Goal: Task Accomplishment & Management: Manage account settings

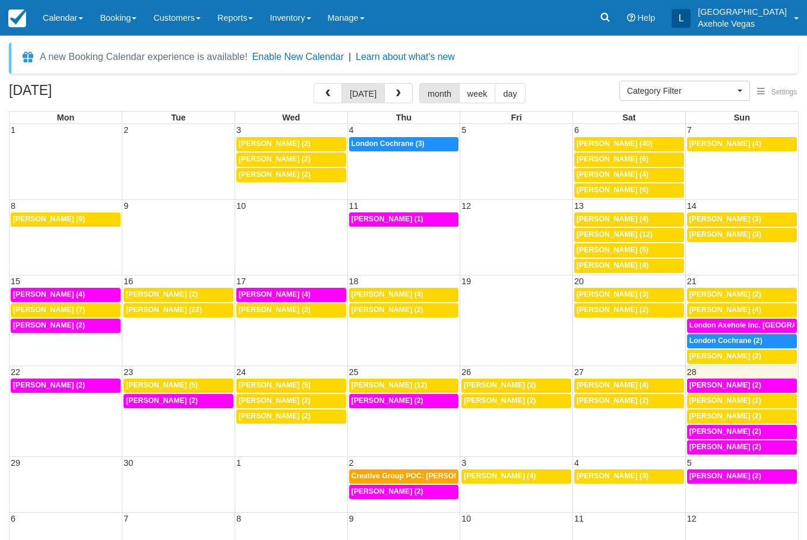
select select
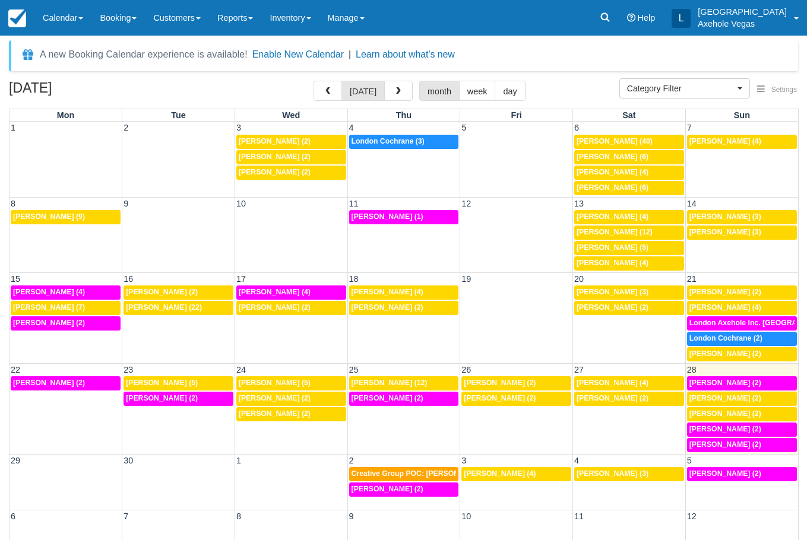
scroll to position [32, 0]
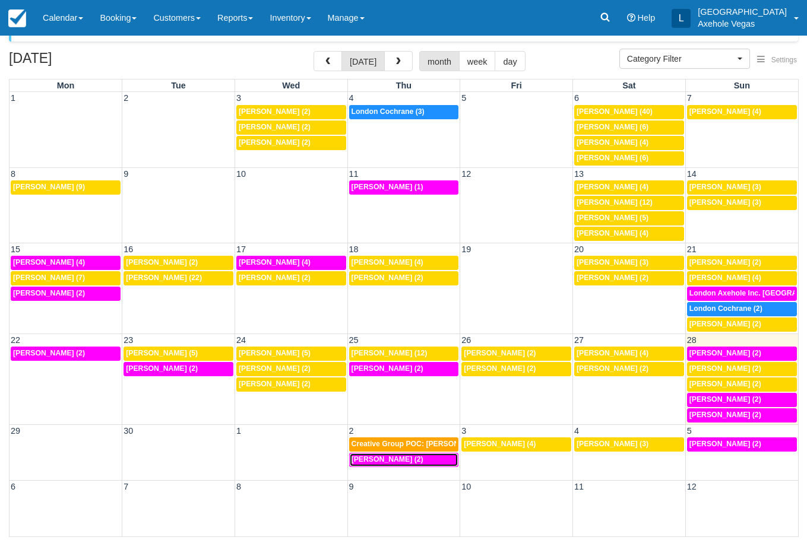
click at [428, 461] on div "2p [PERSON_NAME] (2)" at bounding box center [403, 459] width 105 height 9
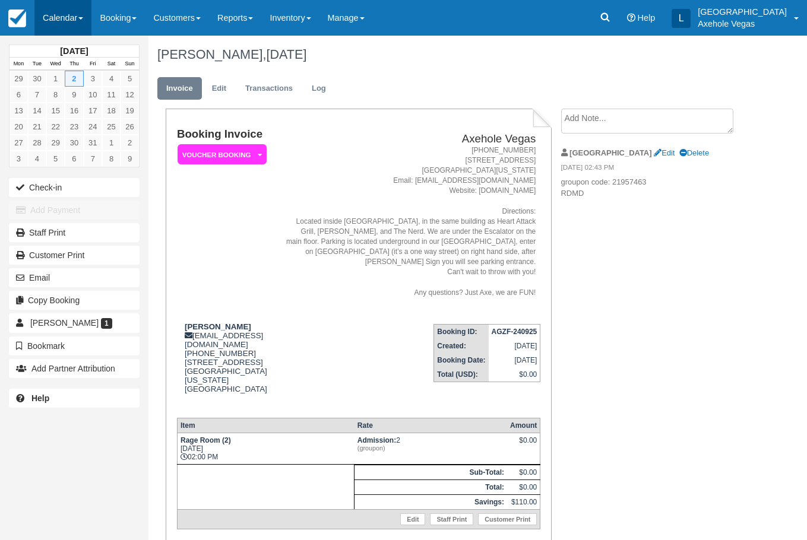
click at [72, 18] on link "Calendar" at bounding box center [62, 18] width 57 height 36
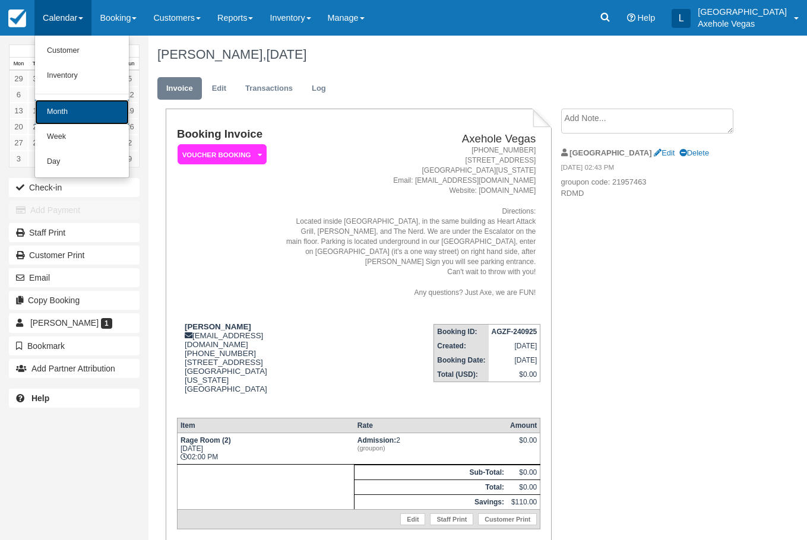
click at [59, 111] on link "Month" at bounding box center [82, 112] width 94 height 25
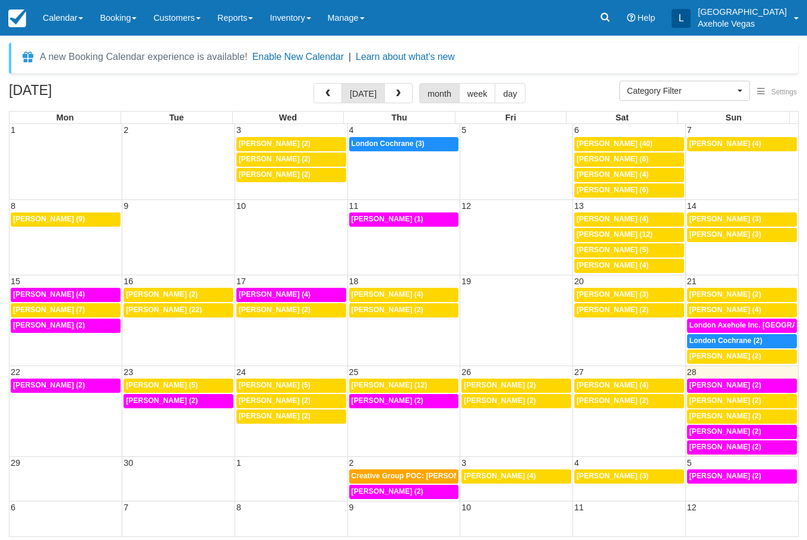
select select
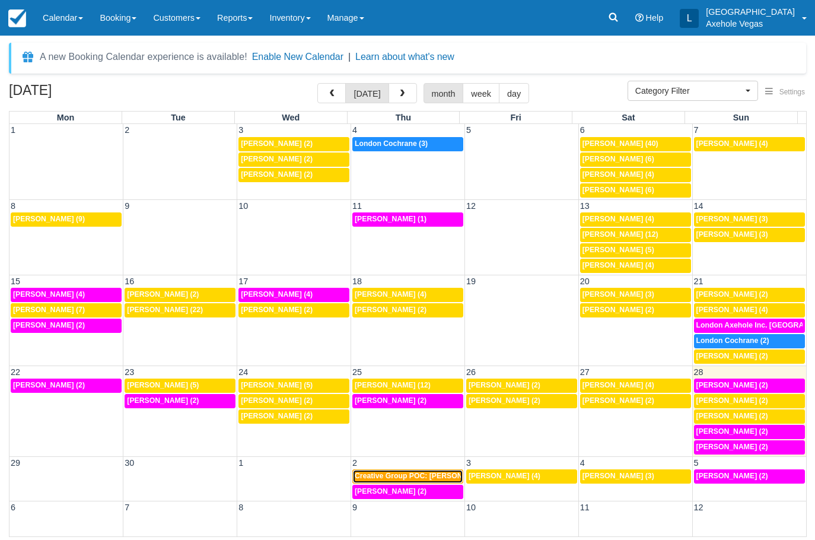
click at [372, 477] on span "Creative Group POC: Stephanie Sorrells (4)" at bounding box center [428, 476] width 147 height 8
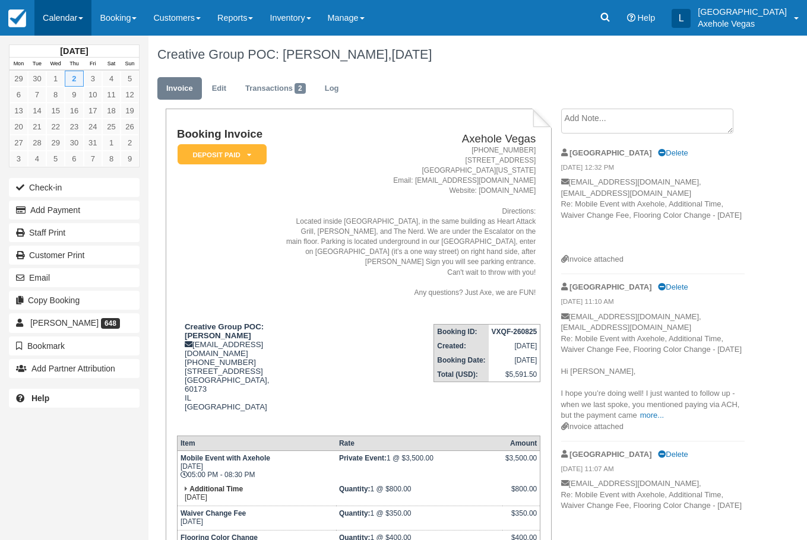
click at [58, 27] on link "Calendar" at bounding box center [62, 18] width 57 height 36
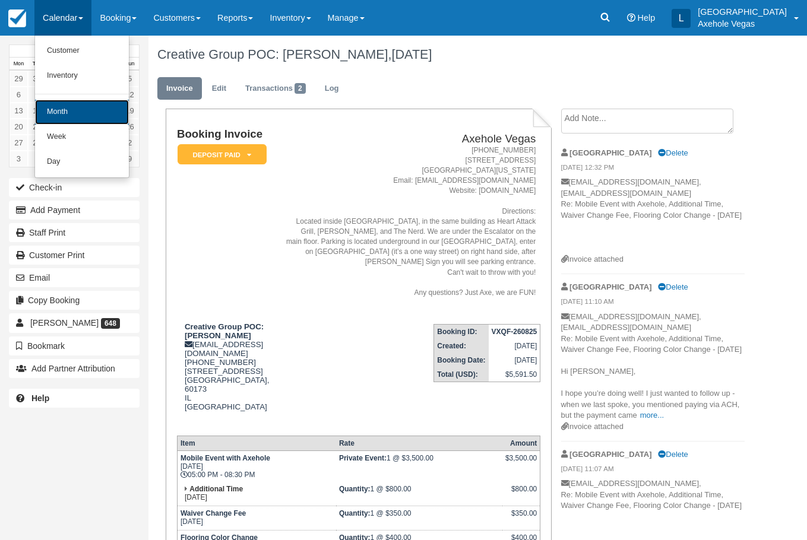
click at [50, 105] on link "Month" at bounding box center [82, 112] width 94 height 25
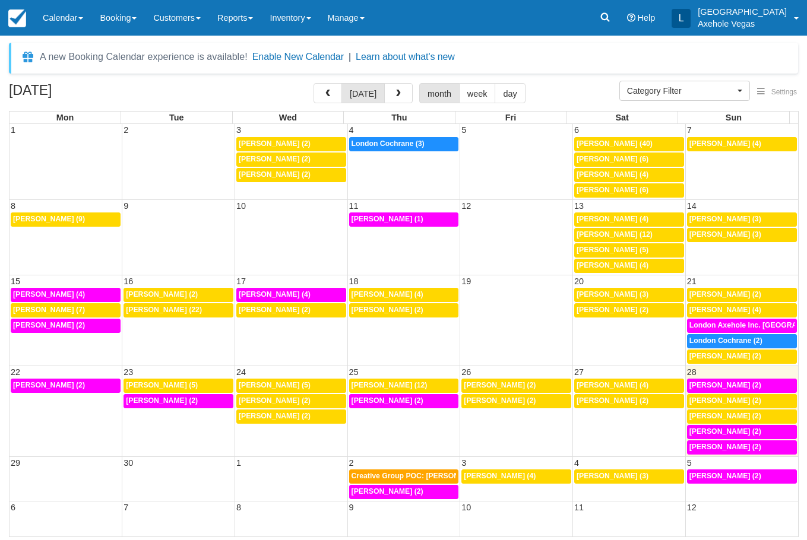
select select
click at [367, 459] on td "2" at bounding box center [408, 462] width 114 height 12
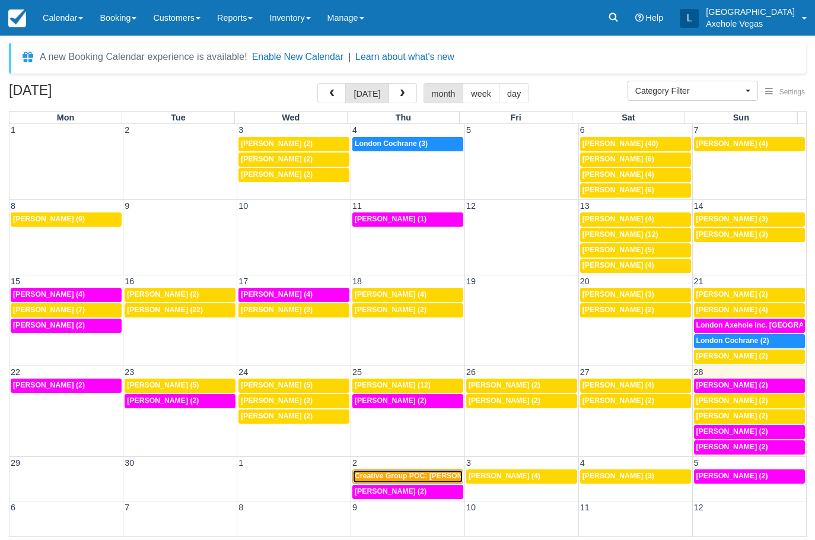
click at [374, 473] on span "Creative Group POC: Stephanie Sorrells (4)" at bounding box center [428, 476] width 147 height 8
click at [373, 472] on span "Creative Group POC: Stephanie Sorrells (4)" at bounding box center [428, 476] width 147 height 8
click at [376, 472] on span "Creative Group POC: Stephanie Sorrells (4)" at bounding box center [428, 476] width 147 height 8
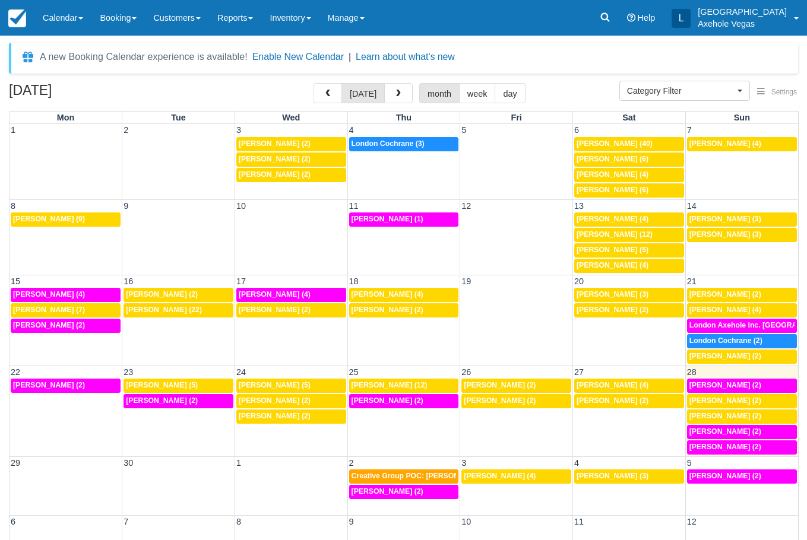
select select
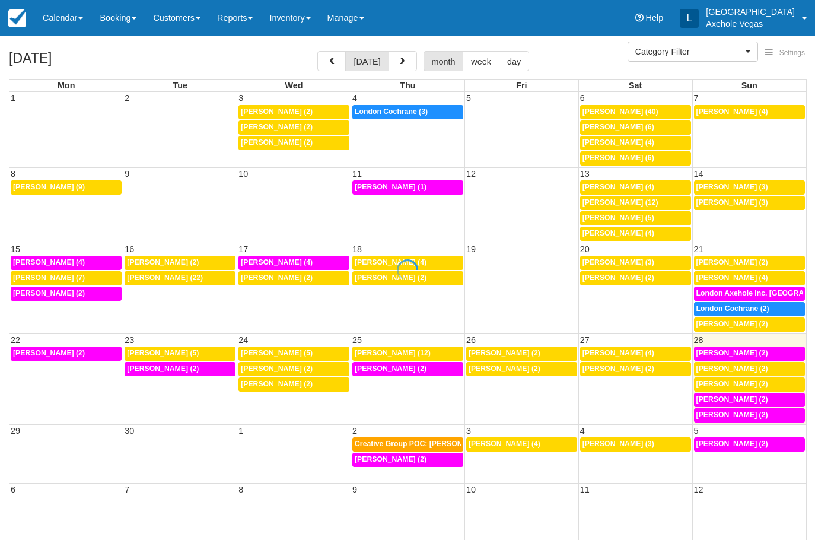
select select
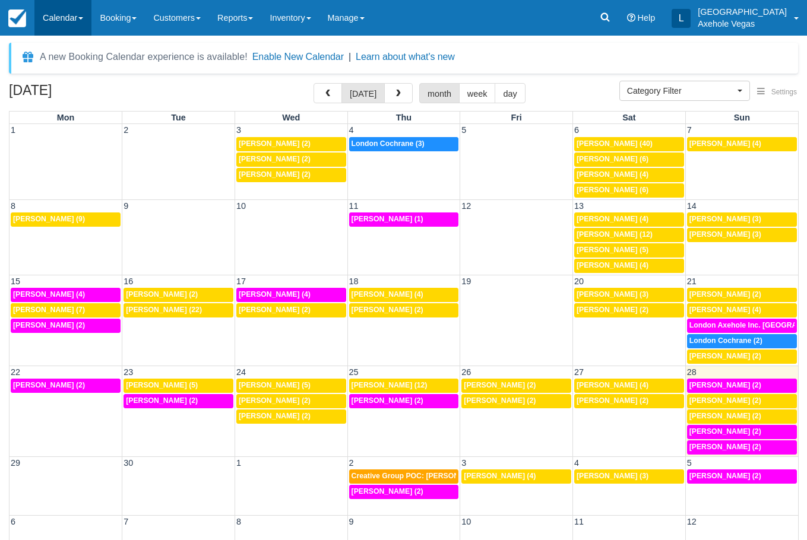
click at [76, 17] on link "Calendar" at bounding box center [62, 18] width 57 height 36
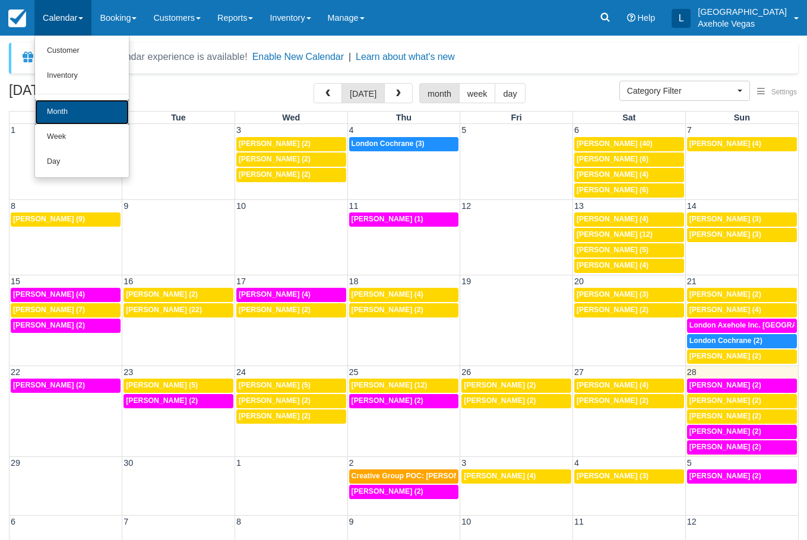
click at [84, 104] on link "Month" at bounding box center [82, 112] width 94 height 25
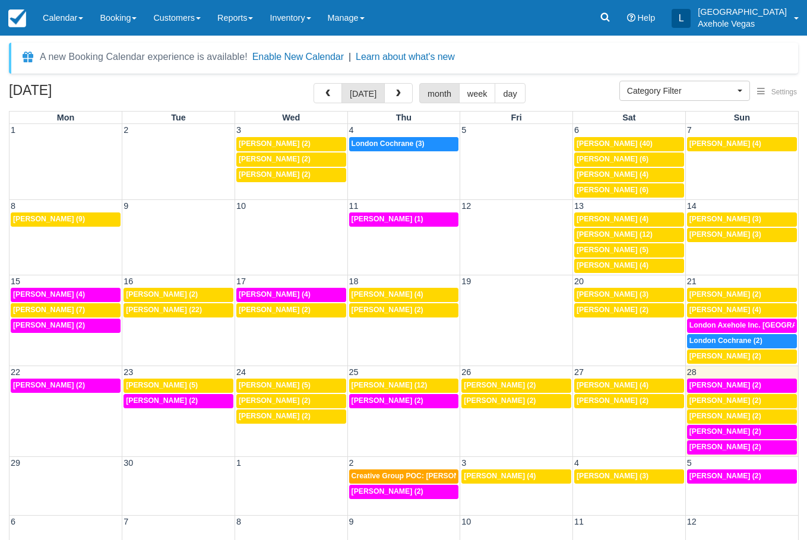
scroll to position [26, 0]
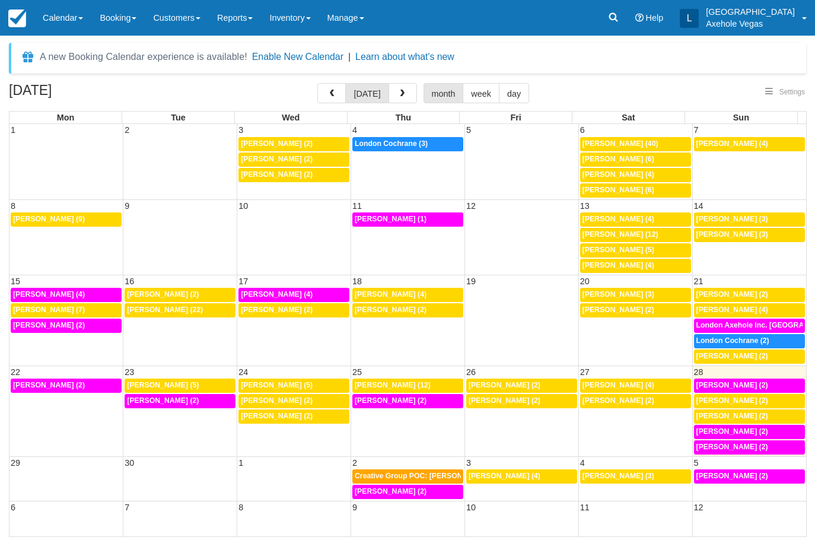
select select
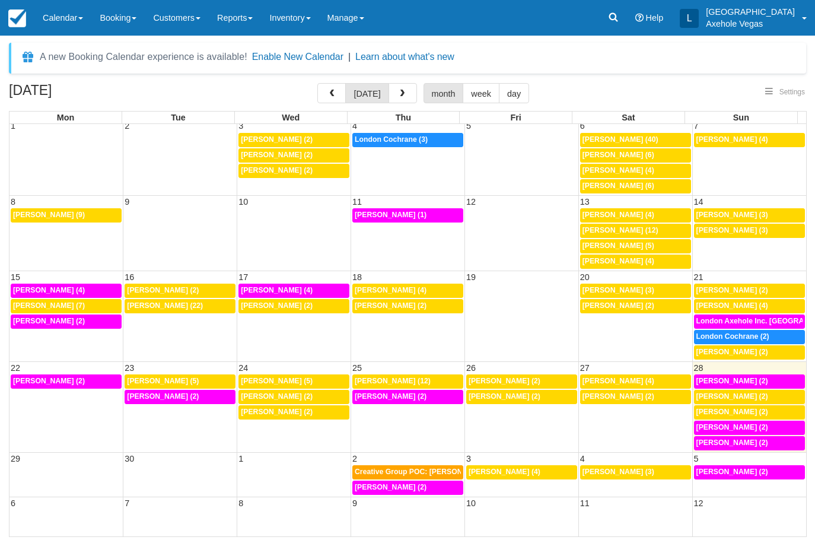
select select
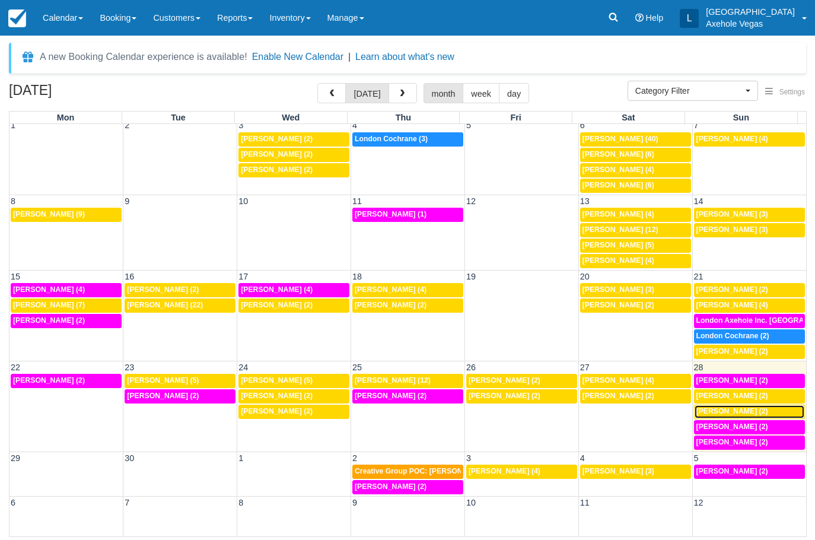
click at [753, 413] on span "Aracely Salcedo (2)" at bounding box center [733, 411] width 72 height 8
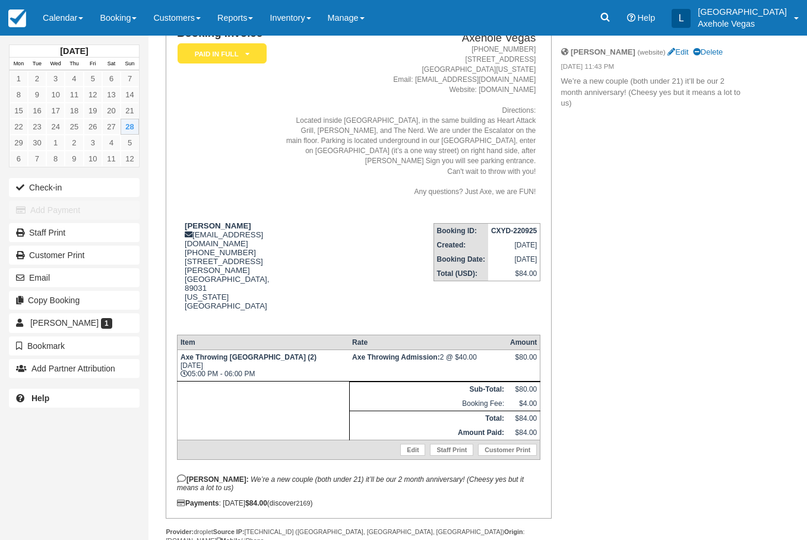
scroll to position [105, 0]
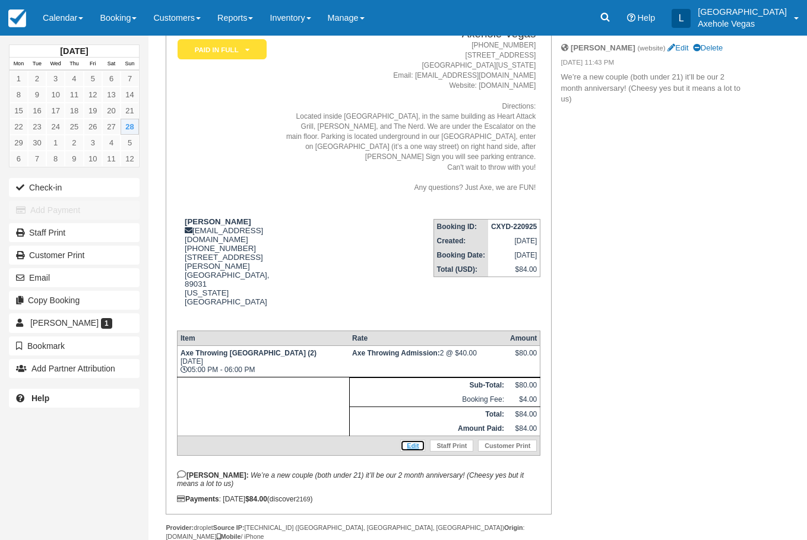
click at [413, 440] on link "Edit" at bounding box center [412, 446] width 25 height 12
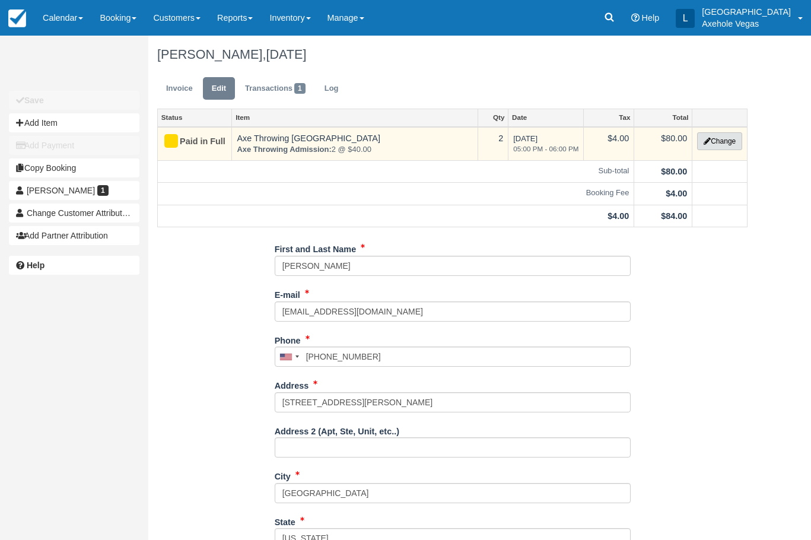
click at [717, 144] on button "Change" at bounding box center [719, 141] width 45 height 18
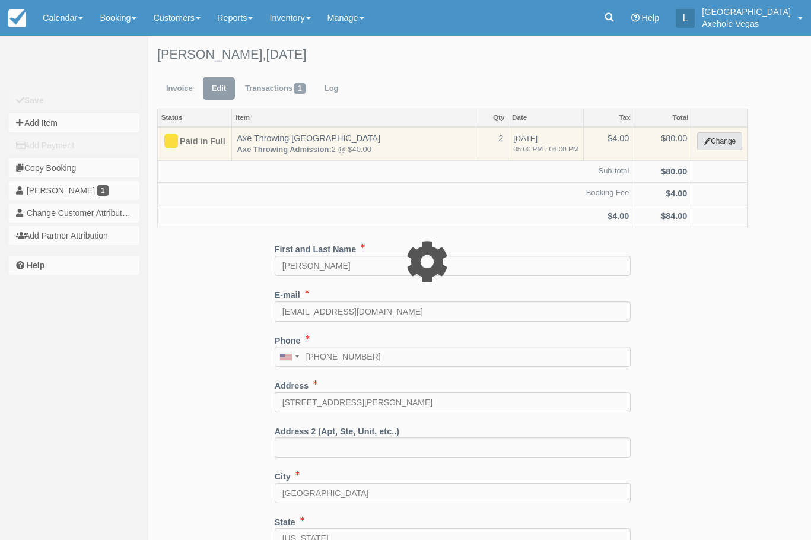
type input "80.00"
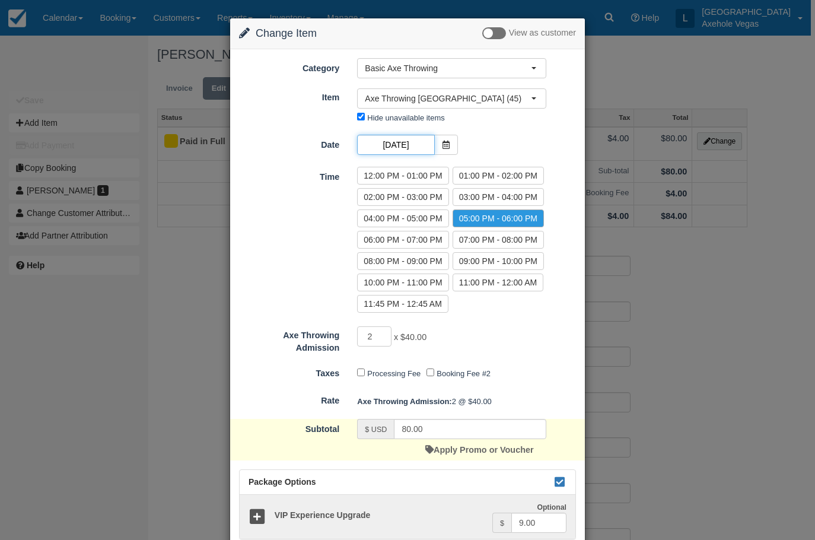
click at [421, 148] on input "Sun 28 Sep 2025" at bounding box center [395, 145] width 77 height 20
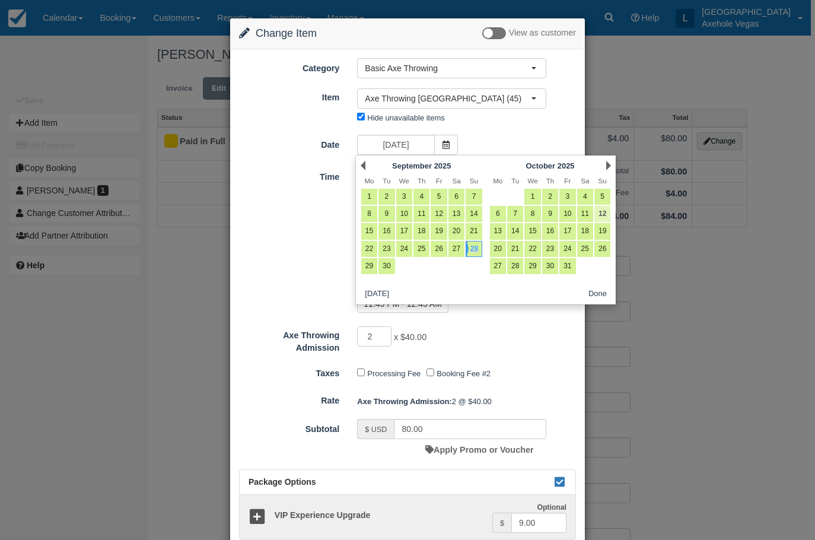
click at [603, 213] on link "12" at bounding box center [603, 214] width 16 height 16
type input "Sun 12 Oct 2025"
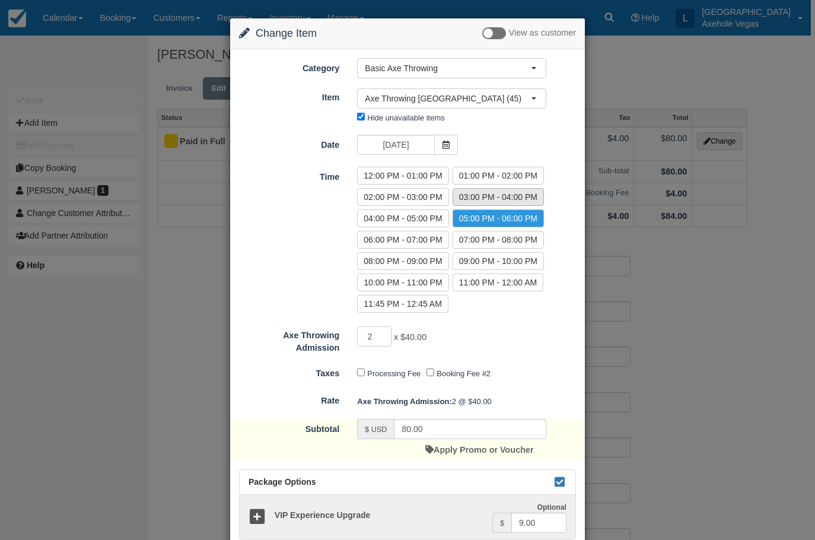
click at [474, 197] on label "03:00 PM - 04:00 PM" at bounding box center [498, 197] width 91 height 18
radio input "true"
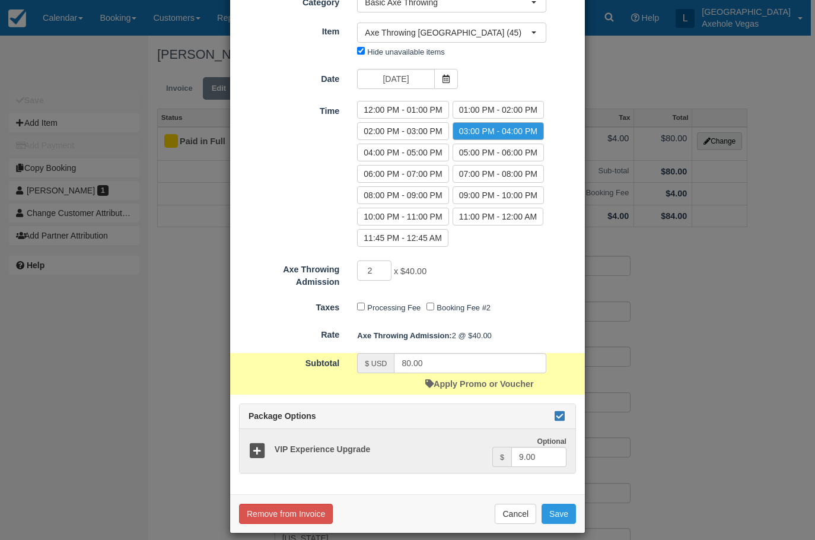
scroll to position [77, 0]
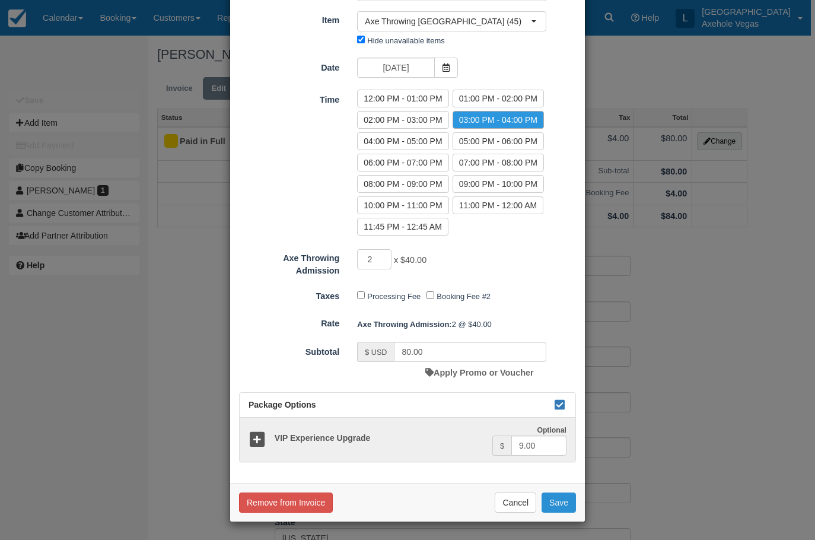
click at [560, 507] on button "Save" at bounding box center [559, 503] width 34 height 20
checkbox input "false"
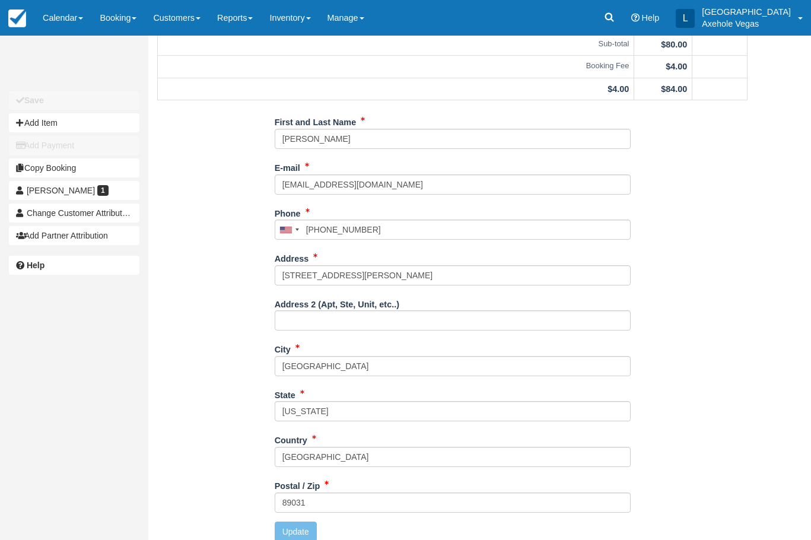
scroll to position [138, 0]
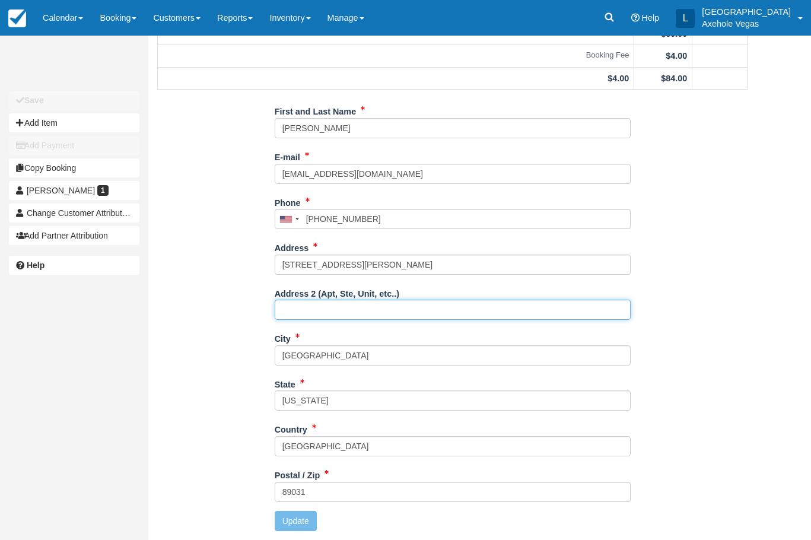
click at [452, 316] on input "Address 2 (Apt, Ste, Unit, etc..)" at bounding box center [453, 310] width 356 height 20
click at [726, 377] on div "First and Last Name [PERSON_NAME] E-mail [EMAIL_ADDRESS][DOMAIN_NAME] Did you m…" at bounding box center [452, 320] width 608 height 438
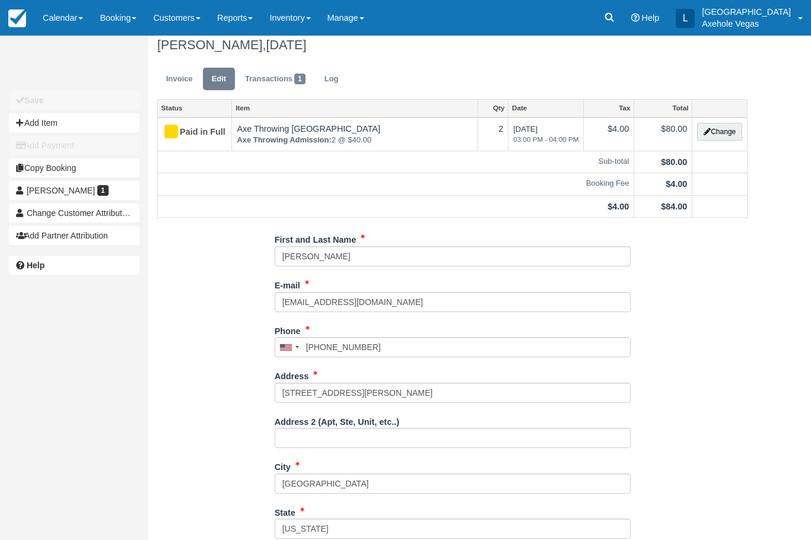
scroll to position [0, 0]
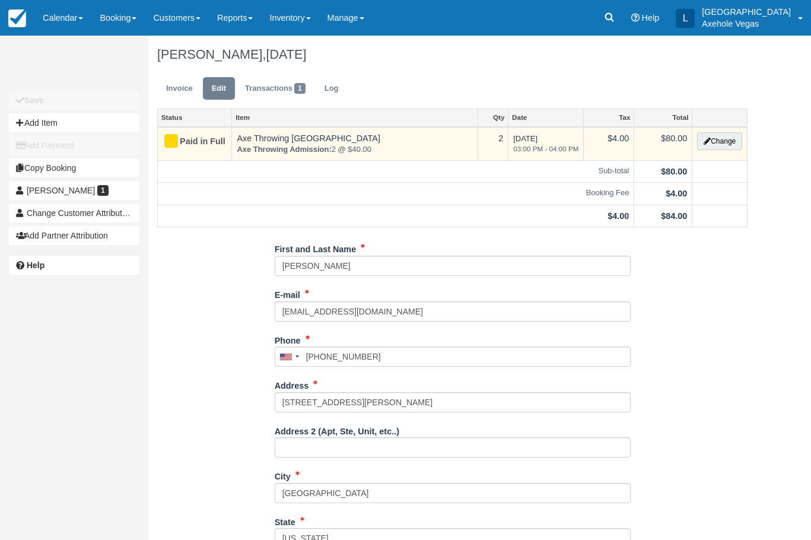
click at [533, 140] on span "[DATE] 03:00 PM - 04:00 PM" at bounding box center [545, 144] width 65 height 20
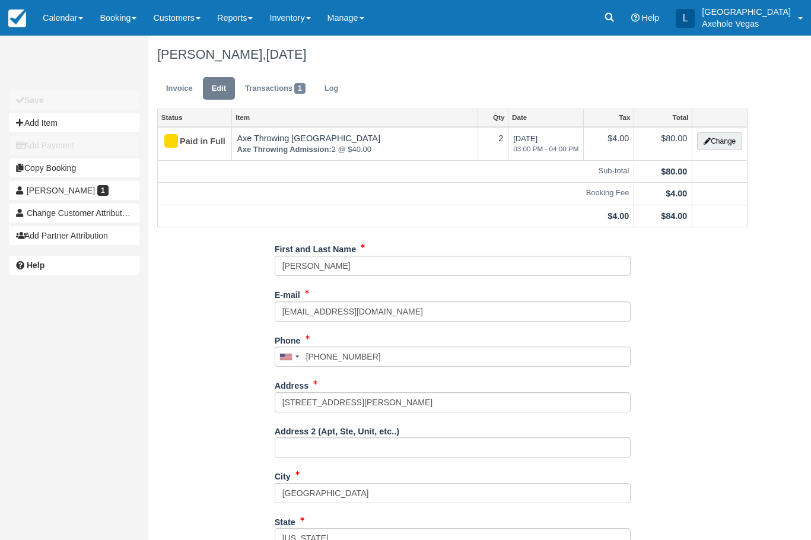
click at [677, 285] on div "First and Last Name [PERSON_NAME] E-mail [EMAIL_ADDRESS][DOMAIN_NAME] Did you m…" at bounding box center [452, 458] width 608 height 438
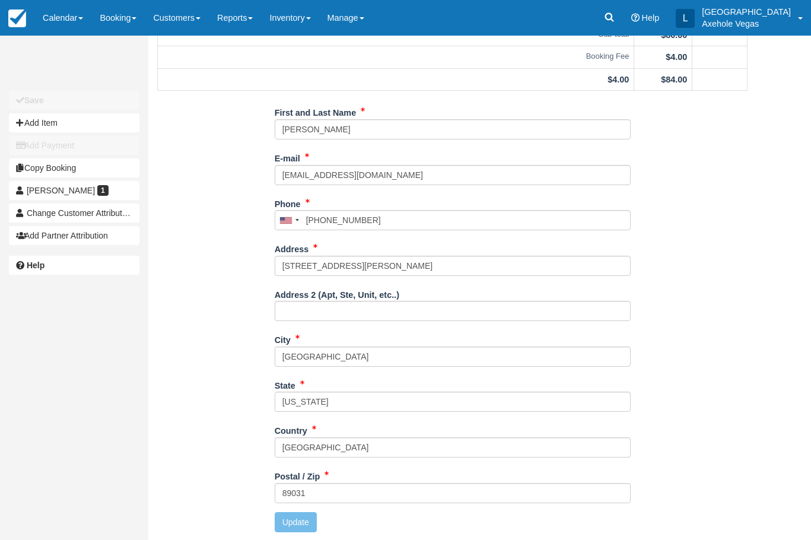
scroll to position [138, 0]
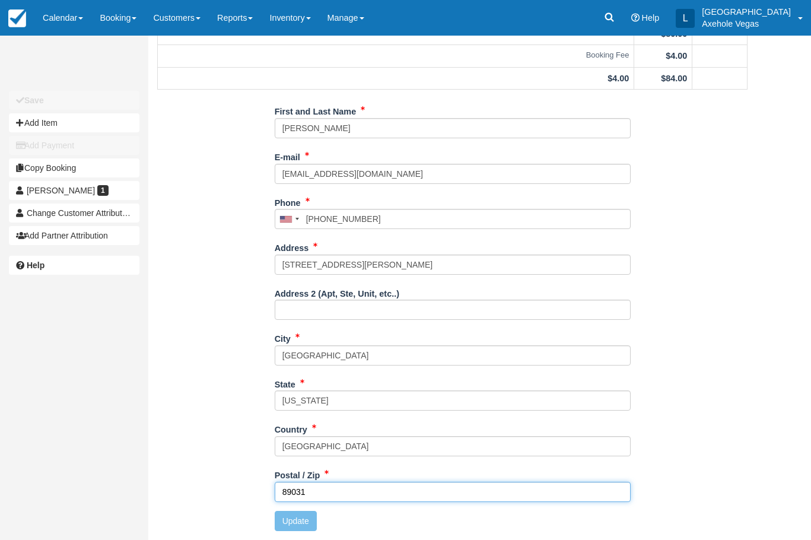
click at [315, 487] on input "89031" at bounding box center [453, 492] width 356 height 20
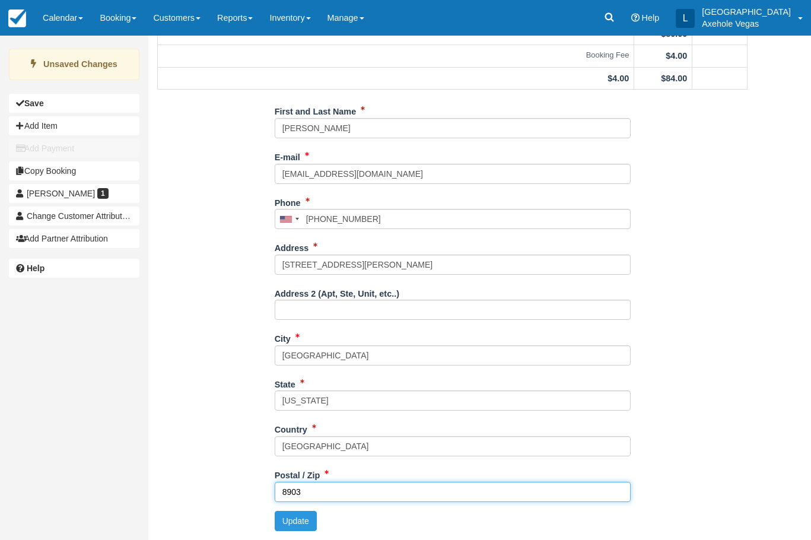
type input "89031"
click at [352, 509] on div "Postal / Zip 89031" at bounding box center [453, 488] width 356 height 46
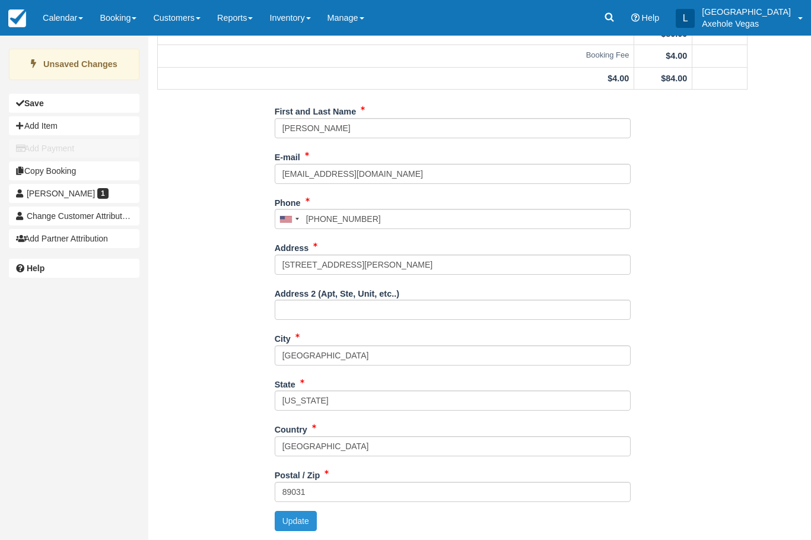
click at [310, 519] on button "Update" at bounding box center [296, 521] width 42 height 20
type input "+17024495837"
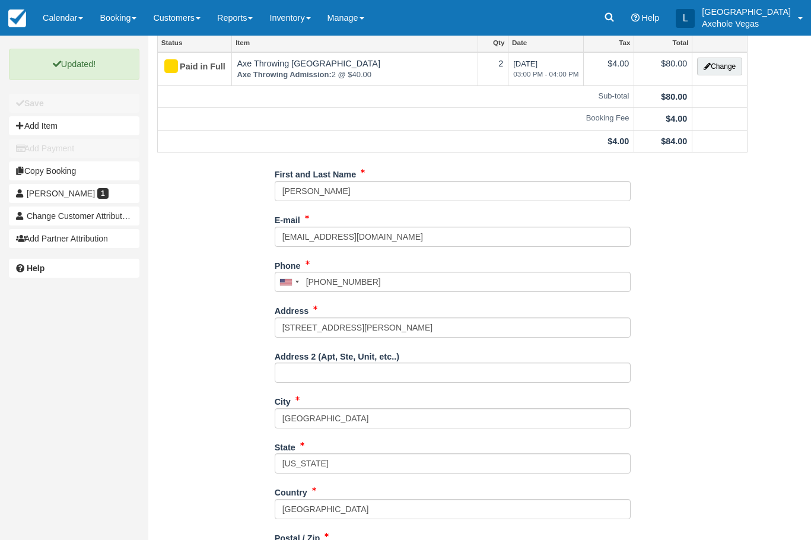
scroll to position [0, 0]
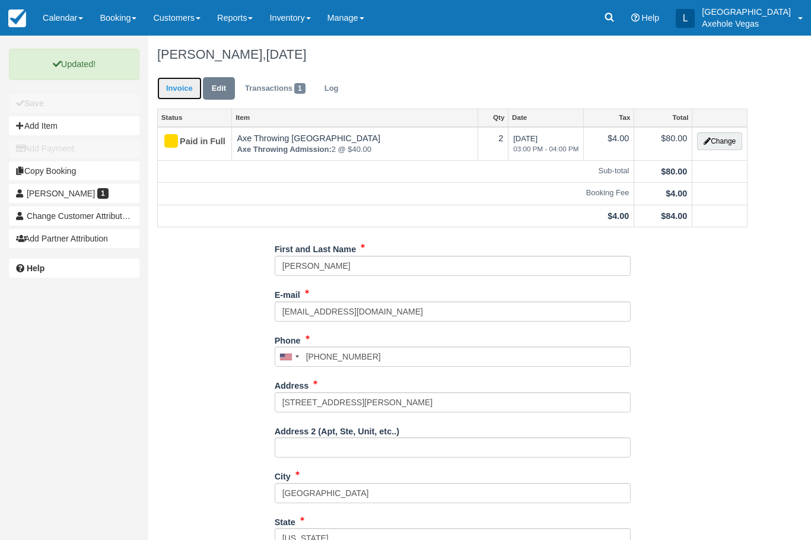
click at [186, 90] on link "Invoice" at bounding box center [179, 88] width 45 height 23
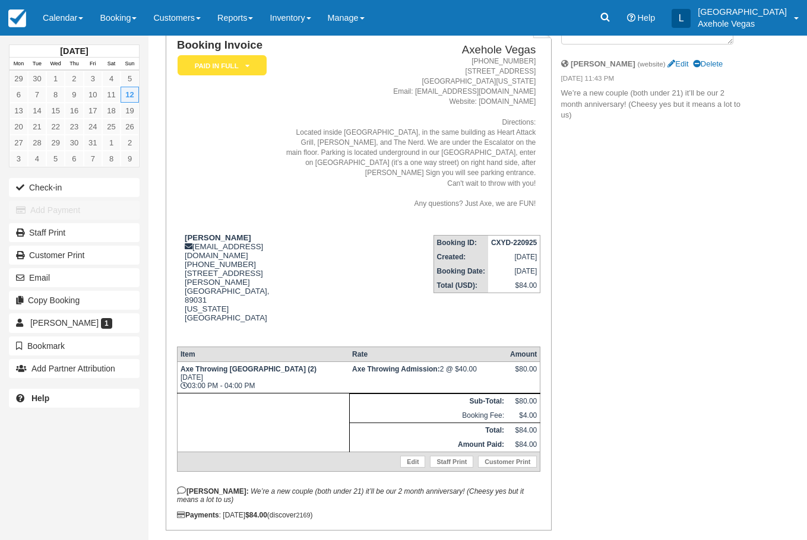
scroll to position [105, 0]
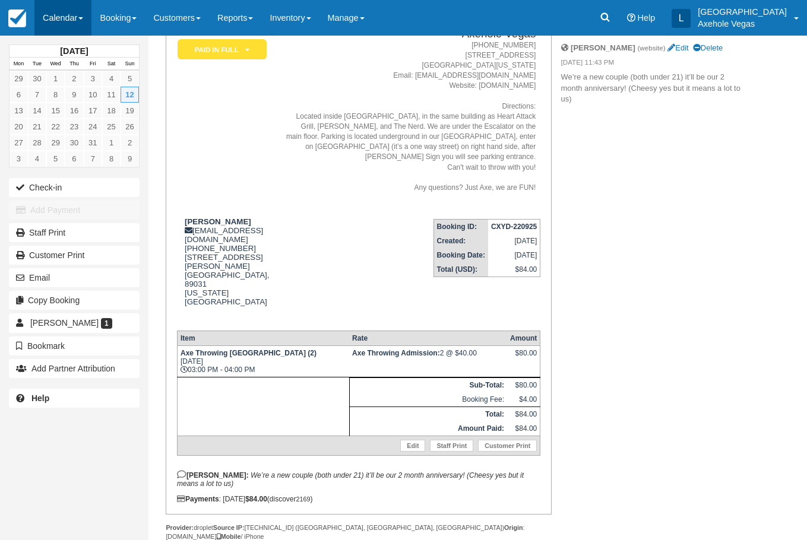
click at [59, 20] on link "Calendar" at bounding box center [62, 18] width 57 height 36
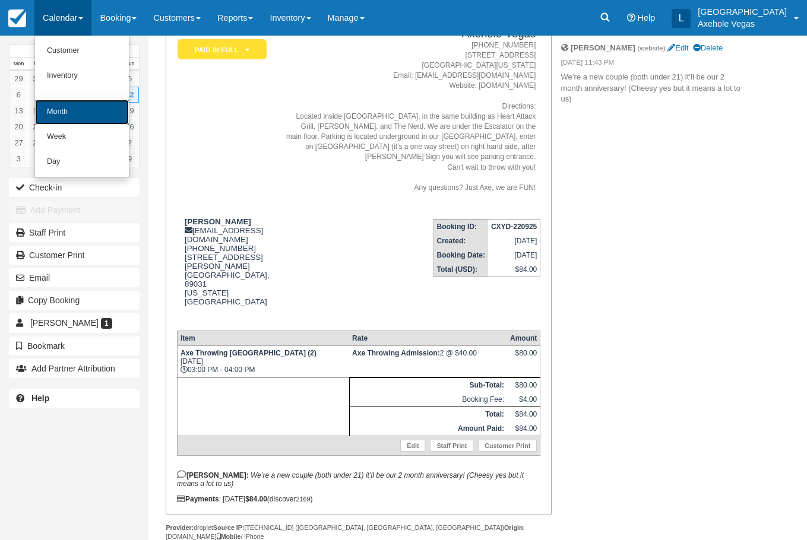
click at [80, 101] on link "Month" at bounding box center [82, 112] width 94 height 25
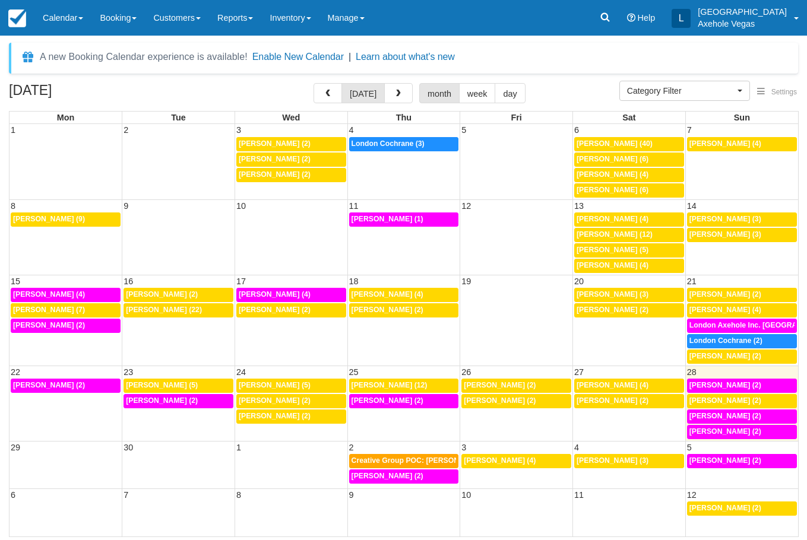
select select
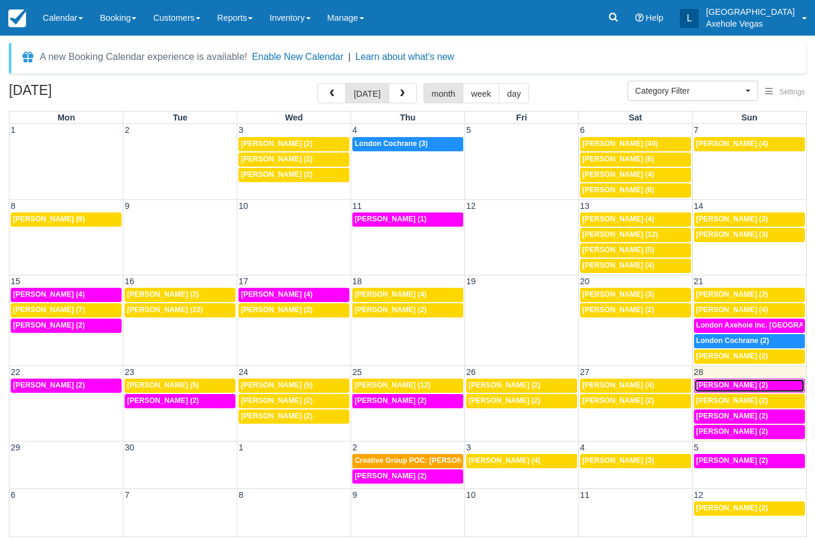
click at [745, 380] on link "1:30p Paola ATFIELD (2)" at bounding box center [749, 386] width 111 height 14
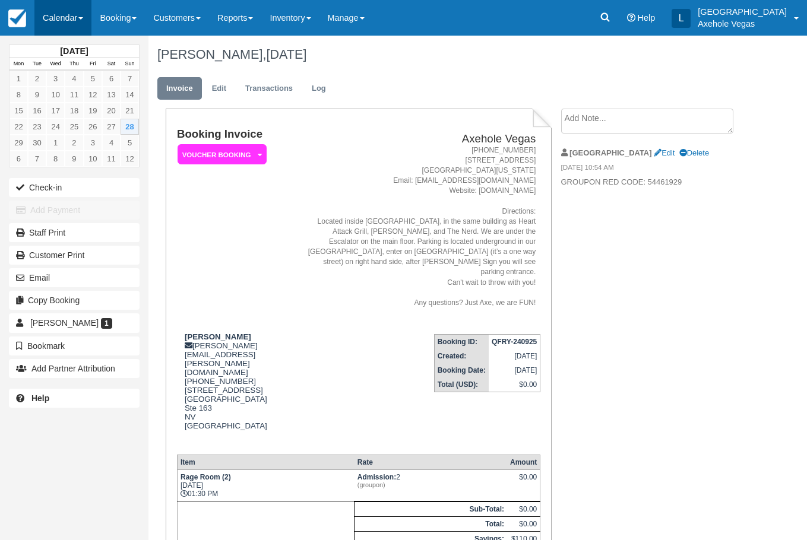
click at [58, 23] on link "Calendar" at bounding box center [62, 18] width 57 height 36
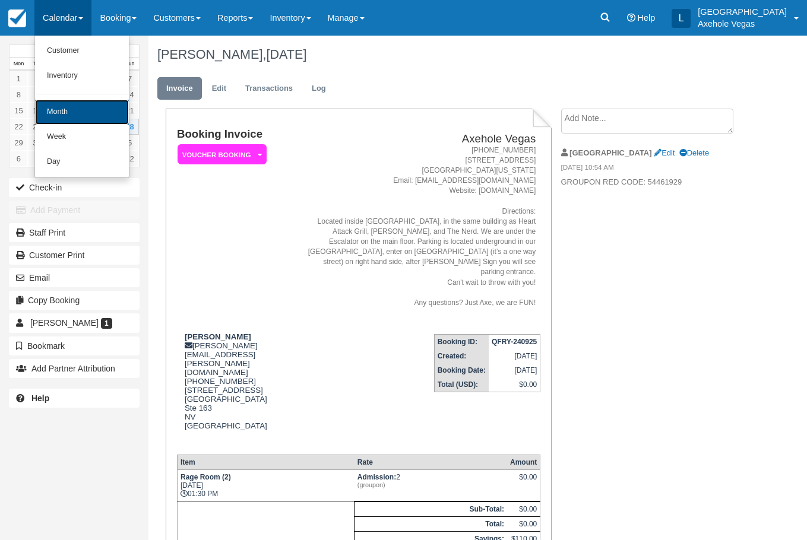
click at [52, 109] on link "Month" at bounding box center [82, 112] width 94 height 25
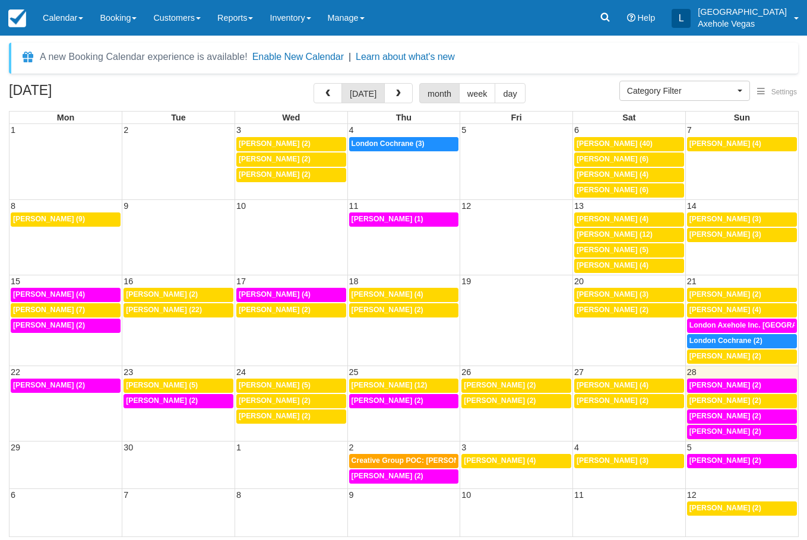
select select
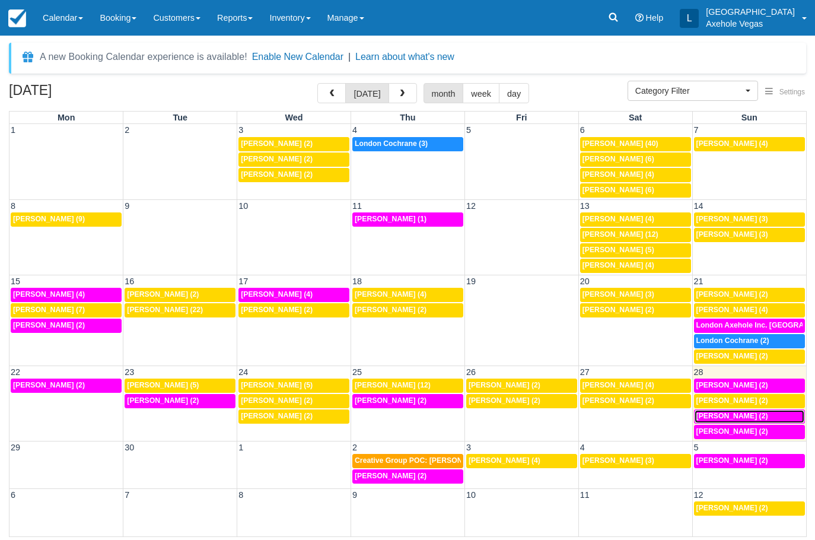
click at [727, 411] on link "5p Dylan Huynh (2)" at bounding box center [749, 417] width 111 height 14
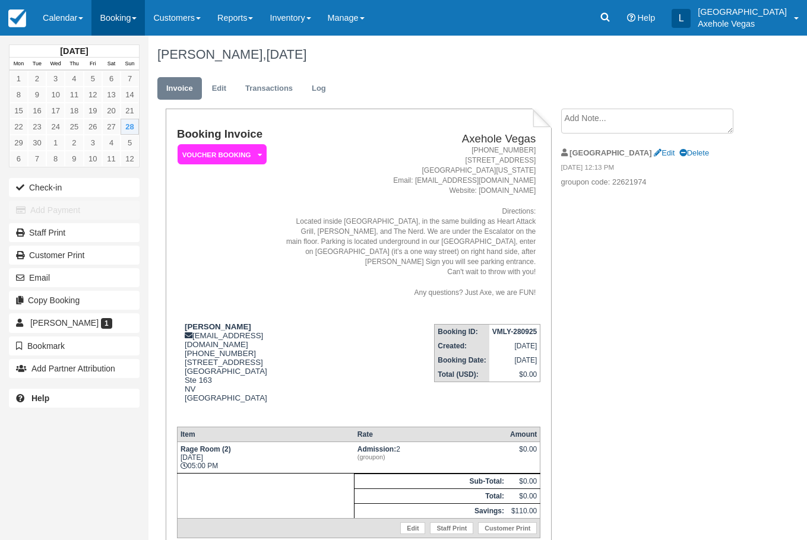
click at [98, 23] on link "Booking" at bounding box center [117, 18] width 53 height 36
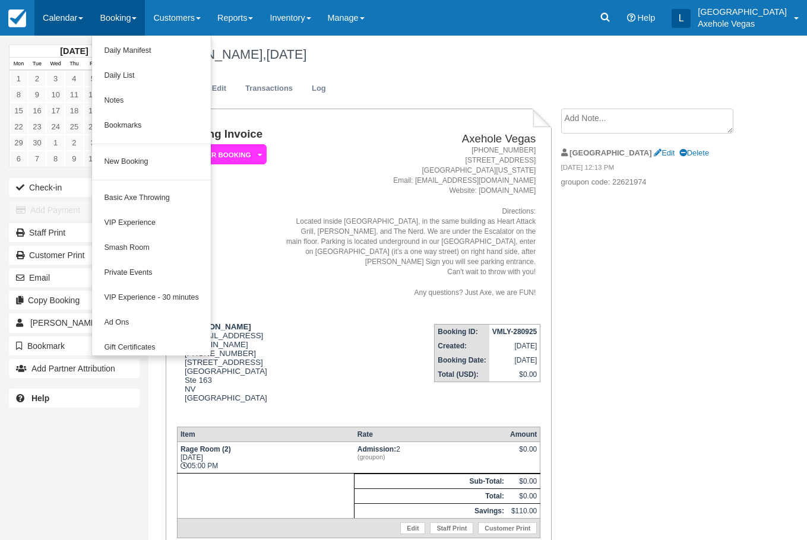
click at [91, 24] on link "Calendar" at bounding box center [62, 18] width 57 height 36
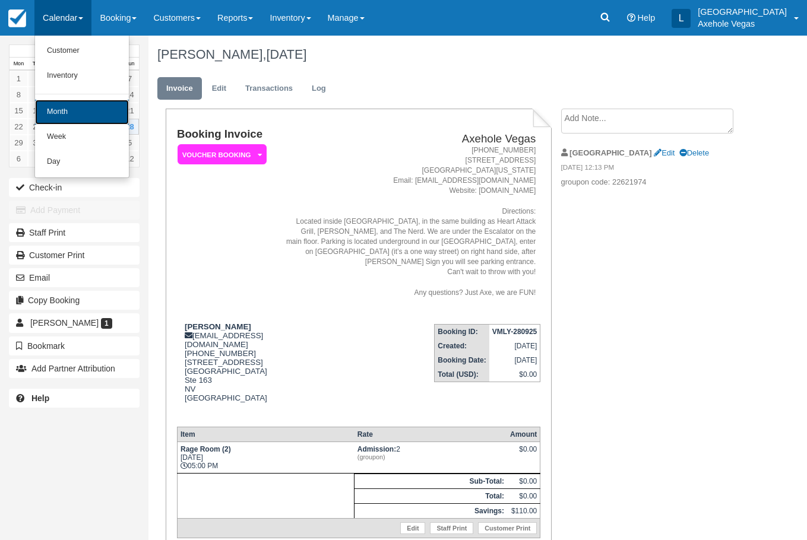
click at [84, 106] on link "Month" at bounding box center [82, 112] width 94 height 25
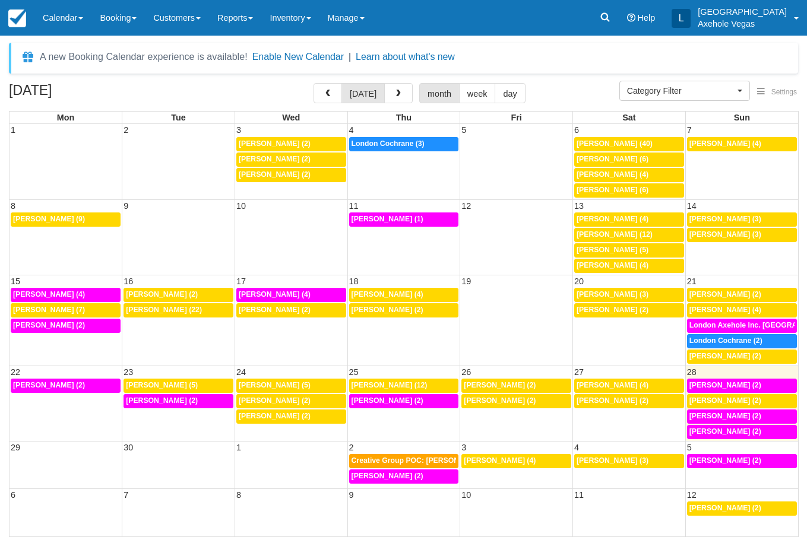
select select
